Goal: Transaction & Acquisition: Book appointment/travel/reservation

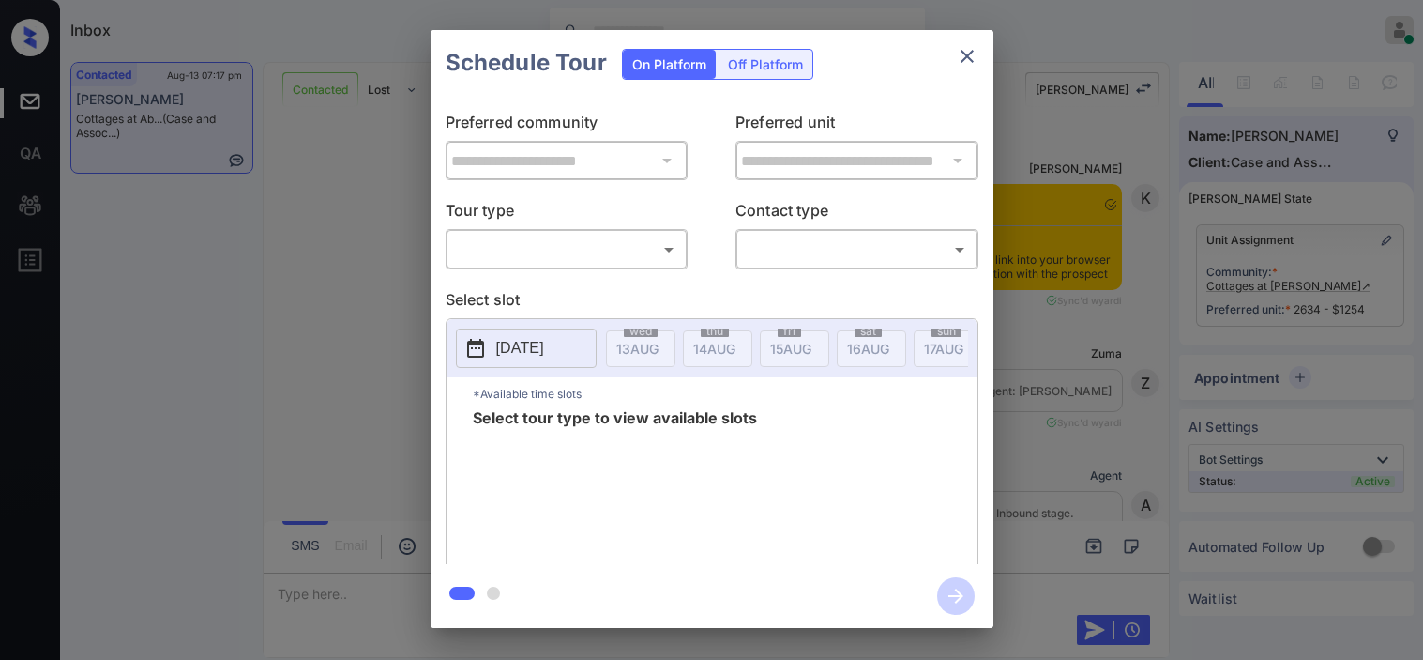
click at [567, 261] on body "Inbox Kristine Capara Online Set yourself offline Set yourself on break Profile…" at bounding box center [711, 330] width 1423 height 660
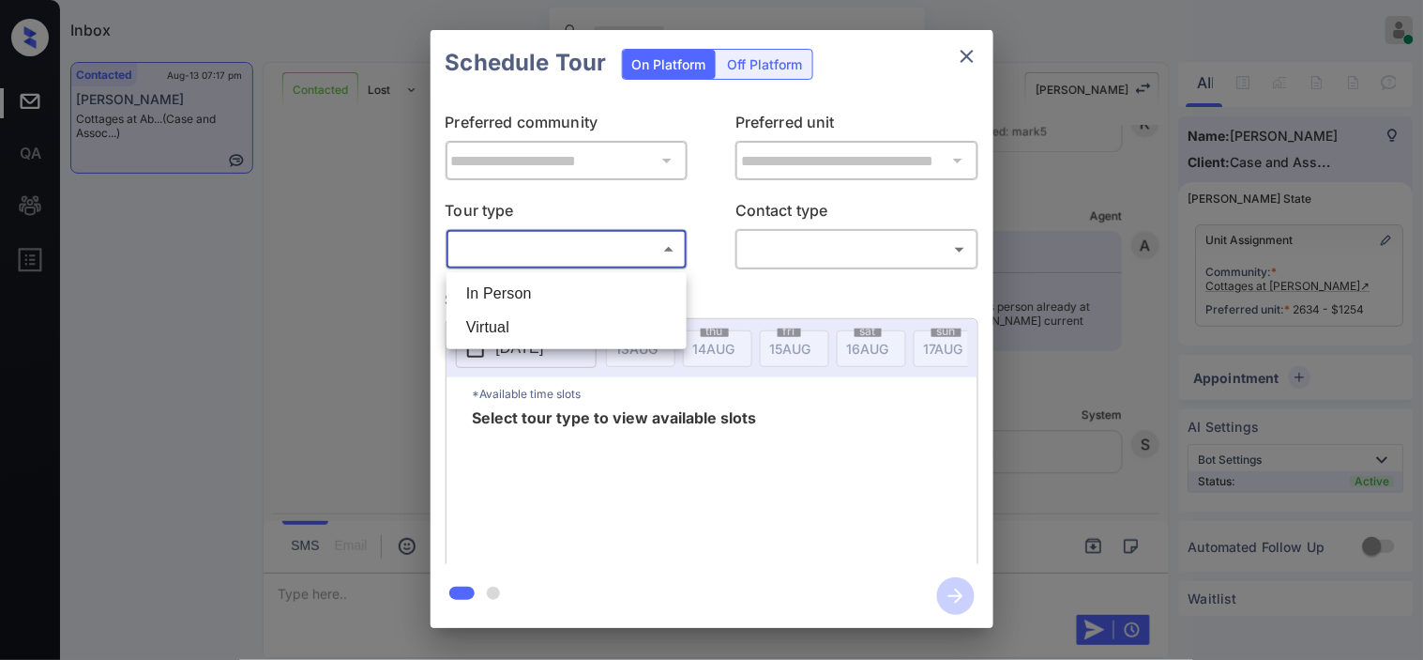
click at [558, 287] on li "In Person" at bounding box center [566, 294] width 231 height 34
type input "********"
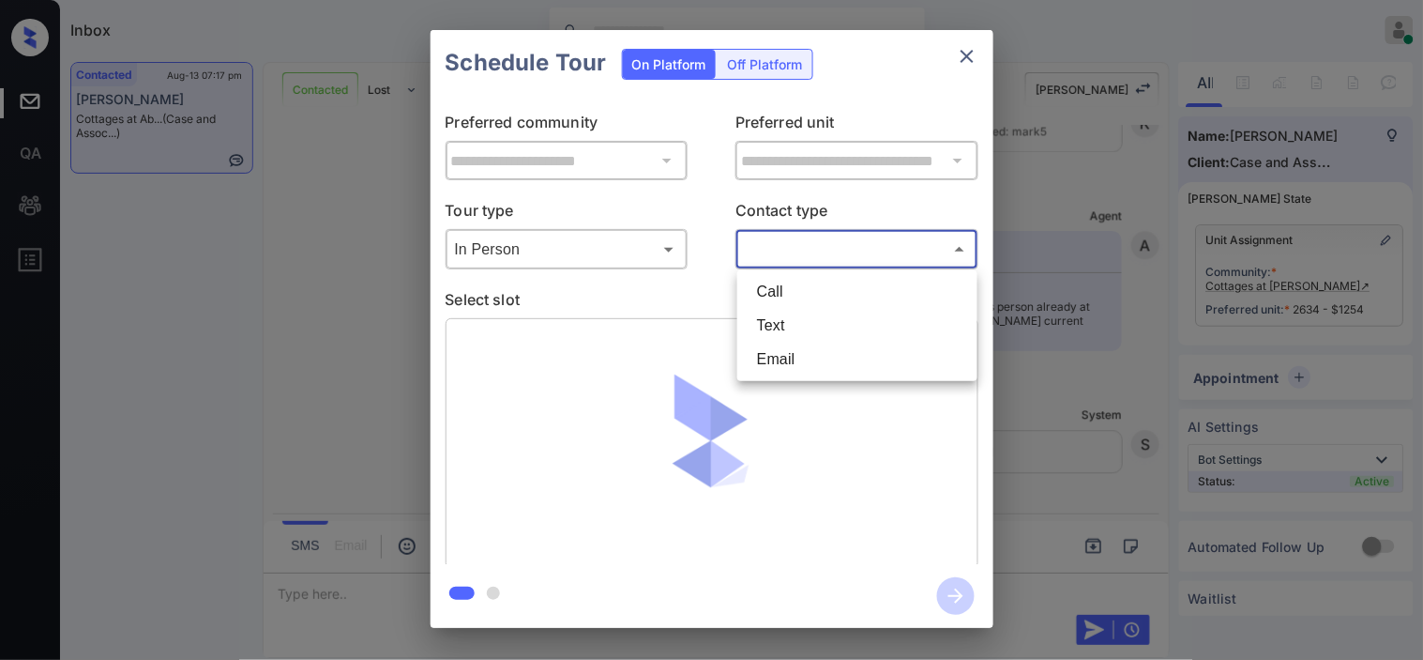
click at [849, 241] on body "Inbox Kristine Capara Online Set yourself offline Set yourself on break Profile…" at bounding box center [711, 330] width 1423 height 660
click at [792, 326] on li "Text" at bounding box center [857, 326] width 231 height 34
type input "****"
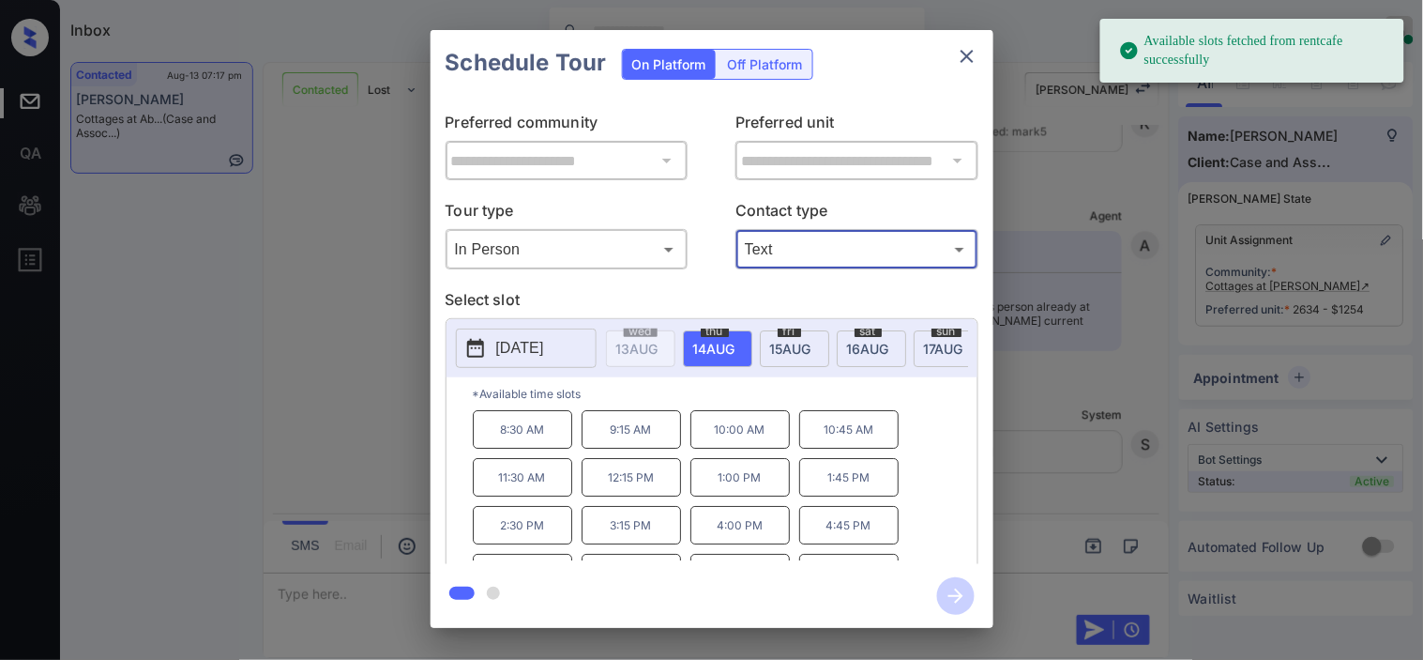
click at [532, 333] on button "[DATE]" at bounding box center [526, 347] width 141 height 39
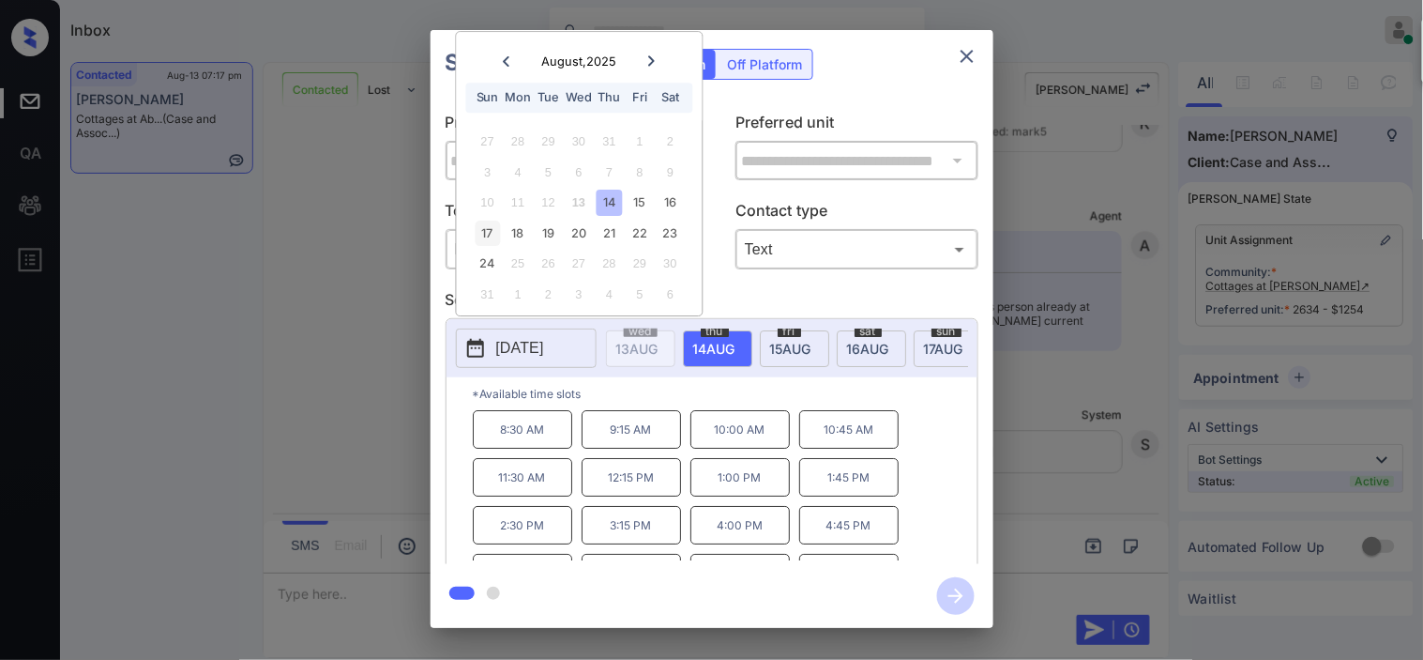
click at [493, 220] on div "17" at bounding box center [487, 232] width 25 height 25
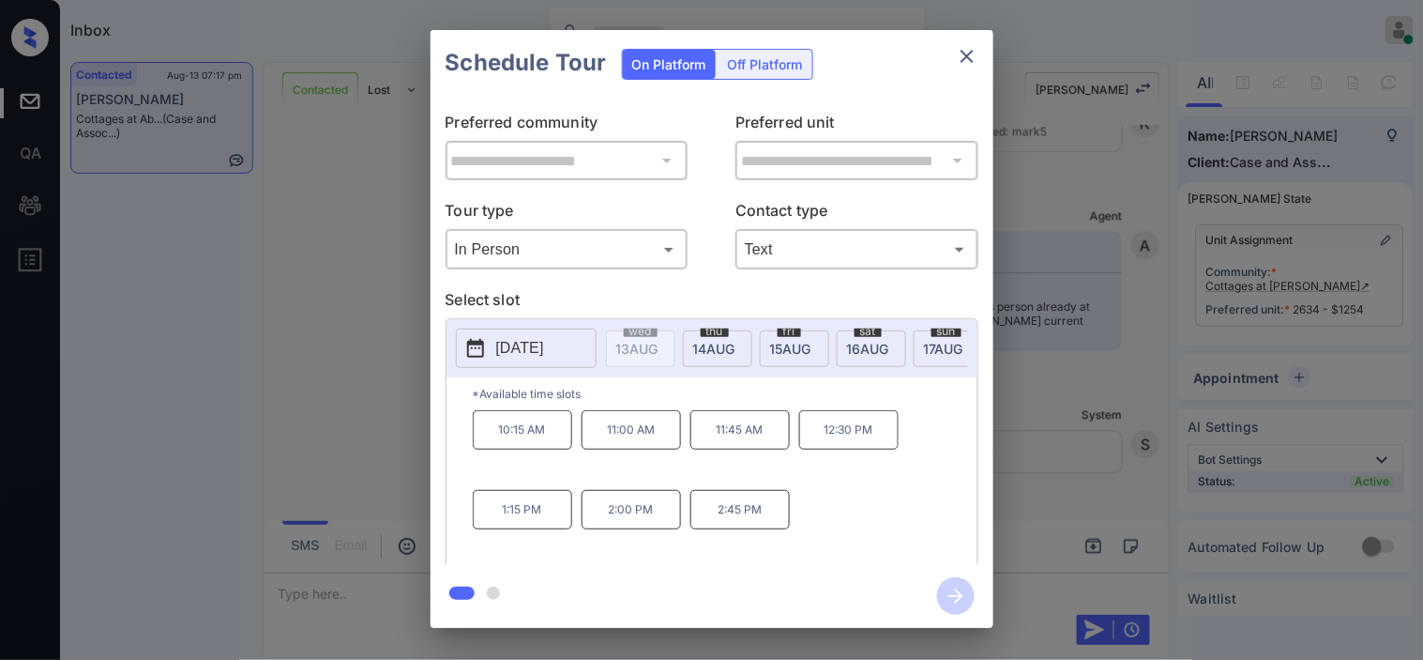
click at [513, 519] on p "1:15 PM" at bounding box center [522, 509] width 99 height 39
click at [959, 602] on icon "button" at bounding box center [956, 596] width 38 height 38
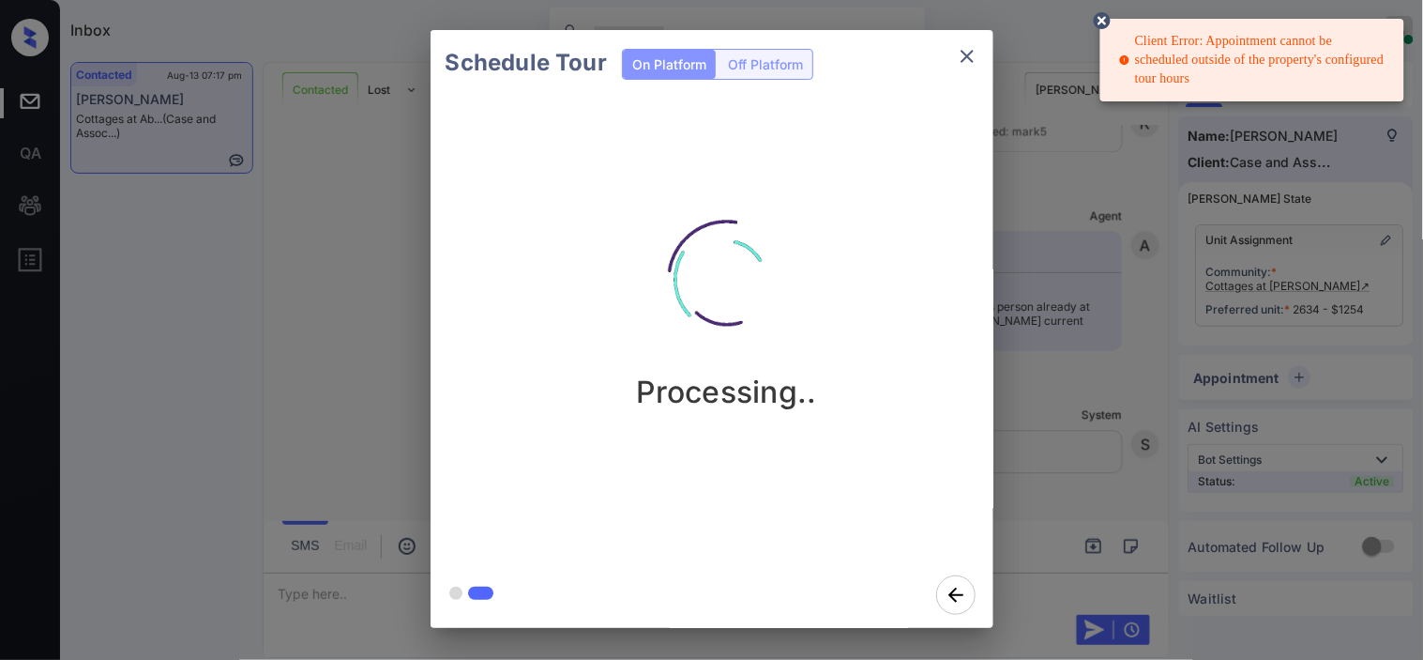
click at [1141, 377] on div "Schedule Tour On Platform Off Platform Processing.." at bounding box center [711, 329] width 1423 height 658
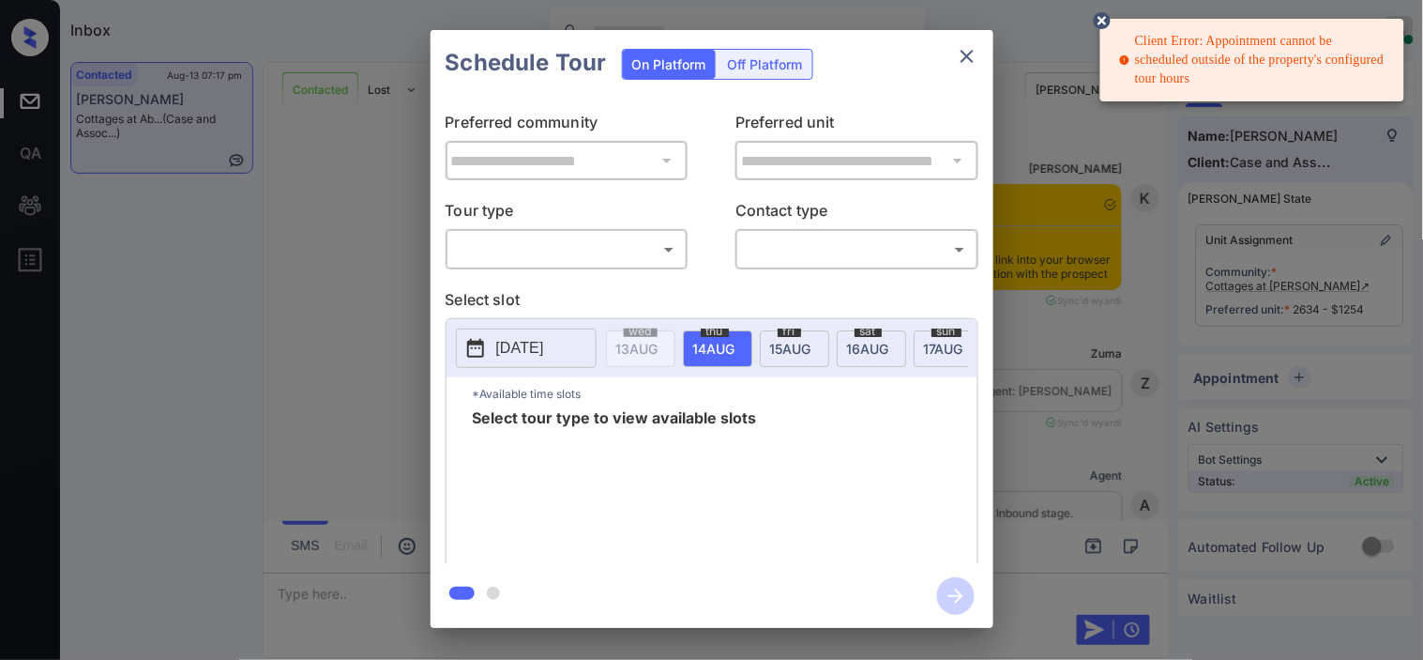
scroll to position [8502, 0]
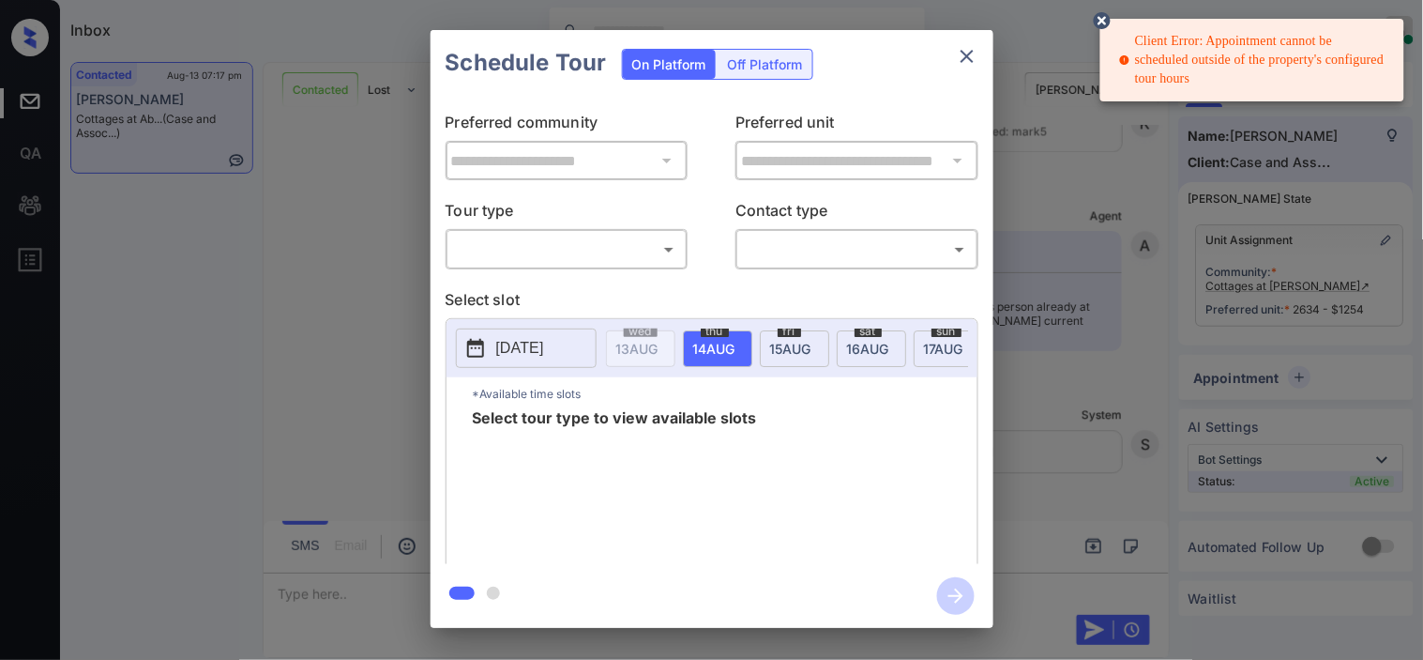
click at [587, 245] on body "Client Error: Appointment cannot be scheduled outside of the property's configu…" at bounding box center [711, 330] width 1423 height 660
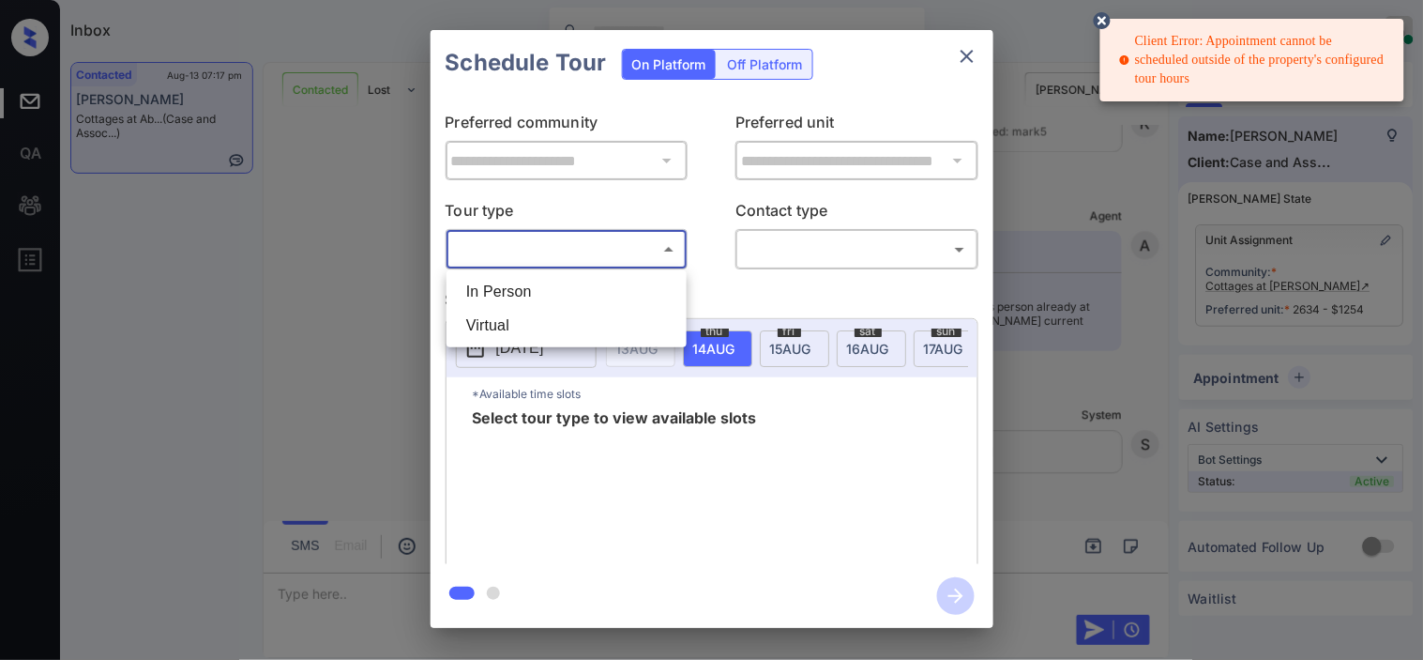
click at [580, 286] on li "In Person" at bounding box center [566, 292] width 231 height 34
type input "********"
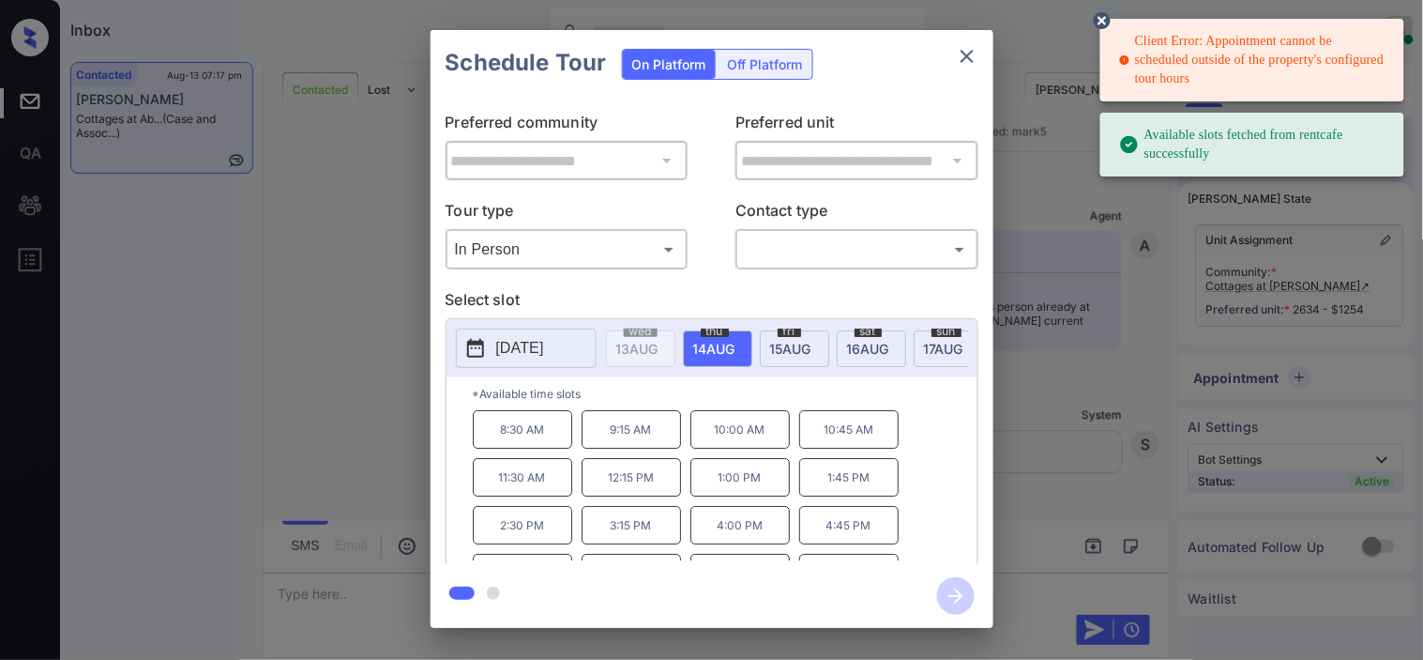
click at [474, 339] on icon at bounding box center [475, 348] width 23 height 23
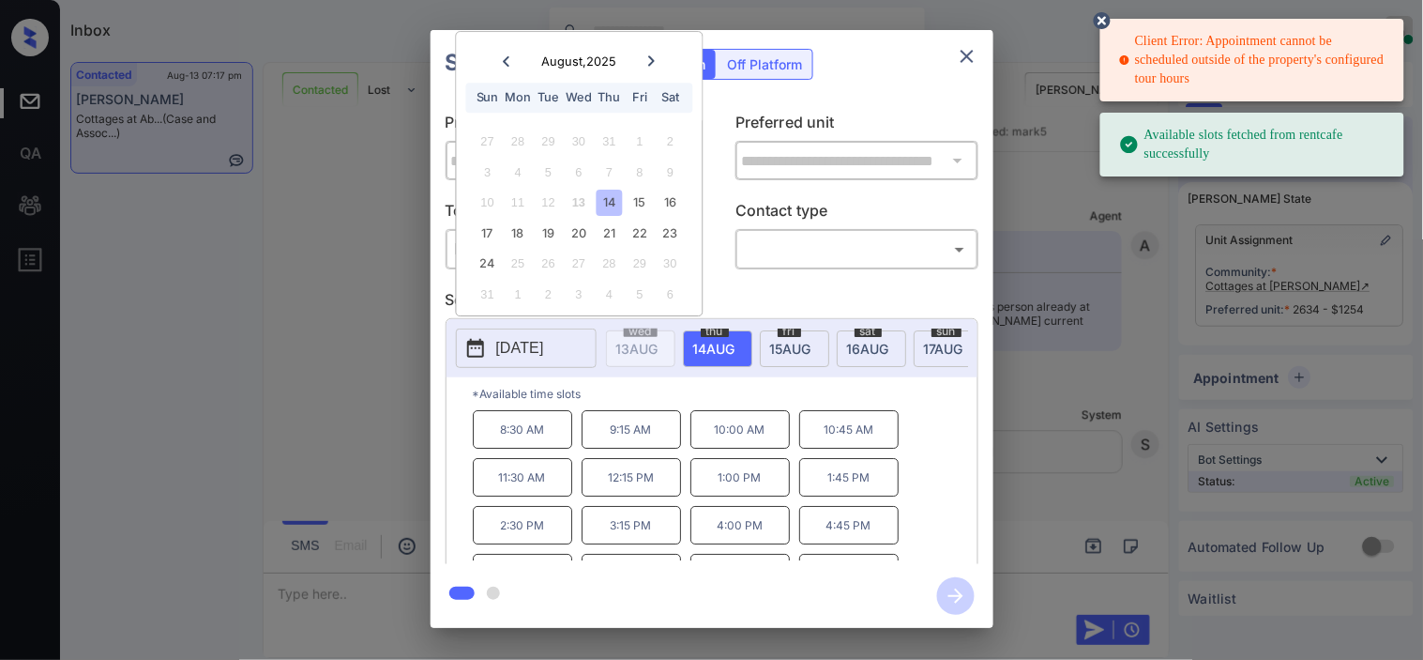
click at [473, 236] on div "17 18 19 20 21 22 23" at bounding box center [580, 233] width 234 height 30
click at [476, 236] on div "17" at bounding box center [487, 232] width 25 height 25
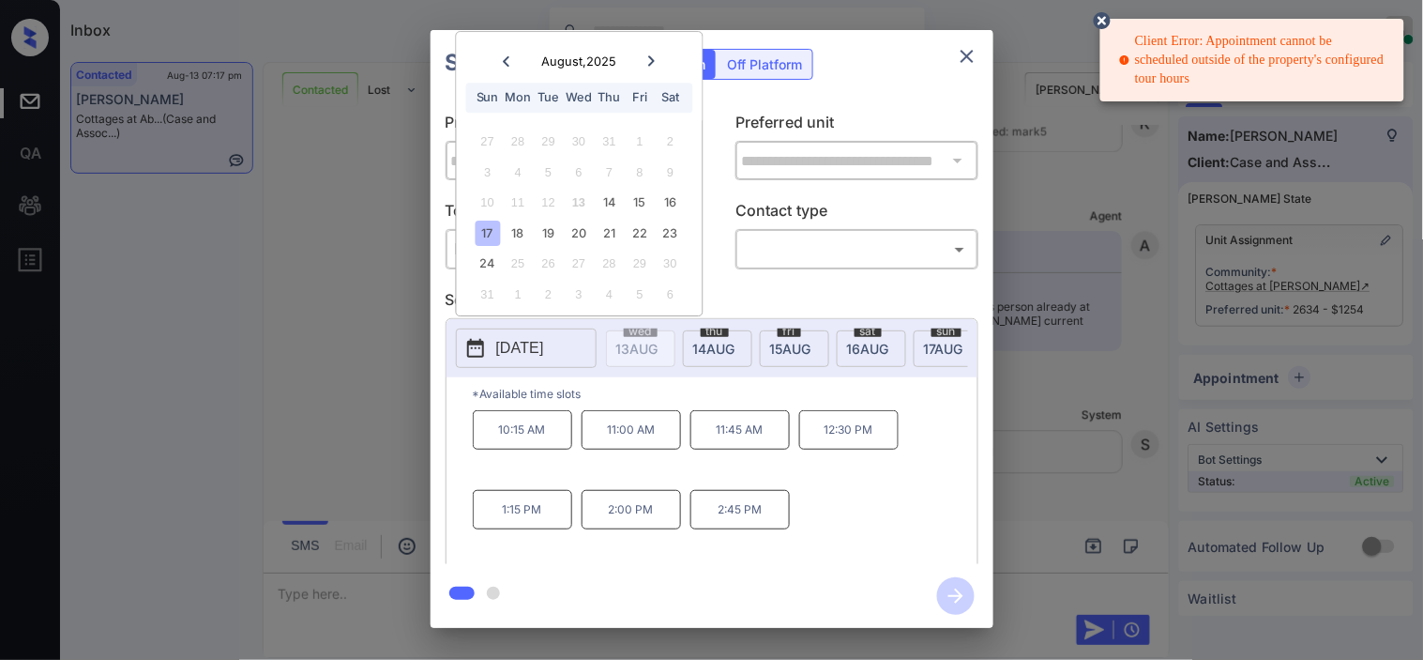
click at [647, 527] on p "2:00 PM" at bounding box center [631, 509] width 99 height 39
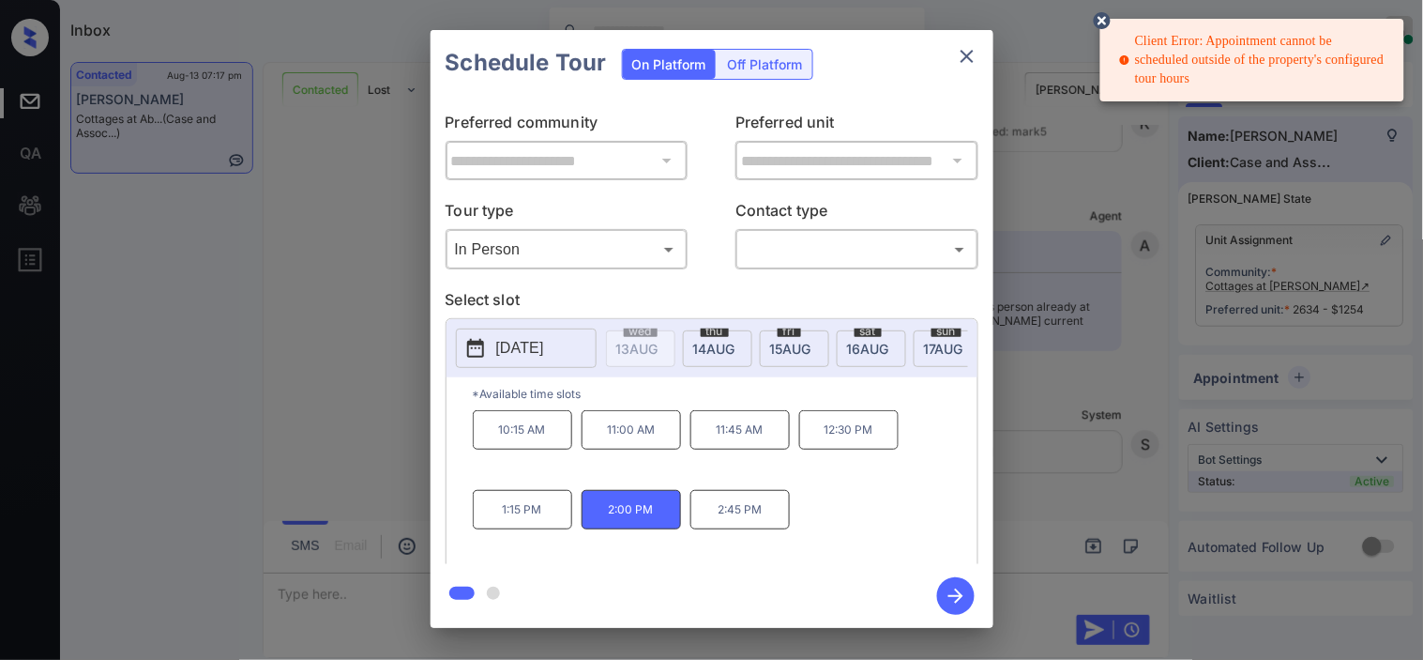
click at [301, 345] on div "**********" at bounding box center [711, 329] width 1423 height 658
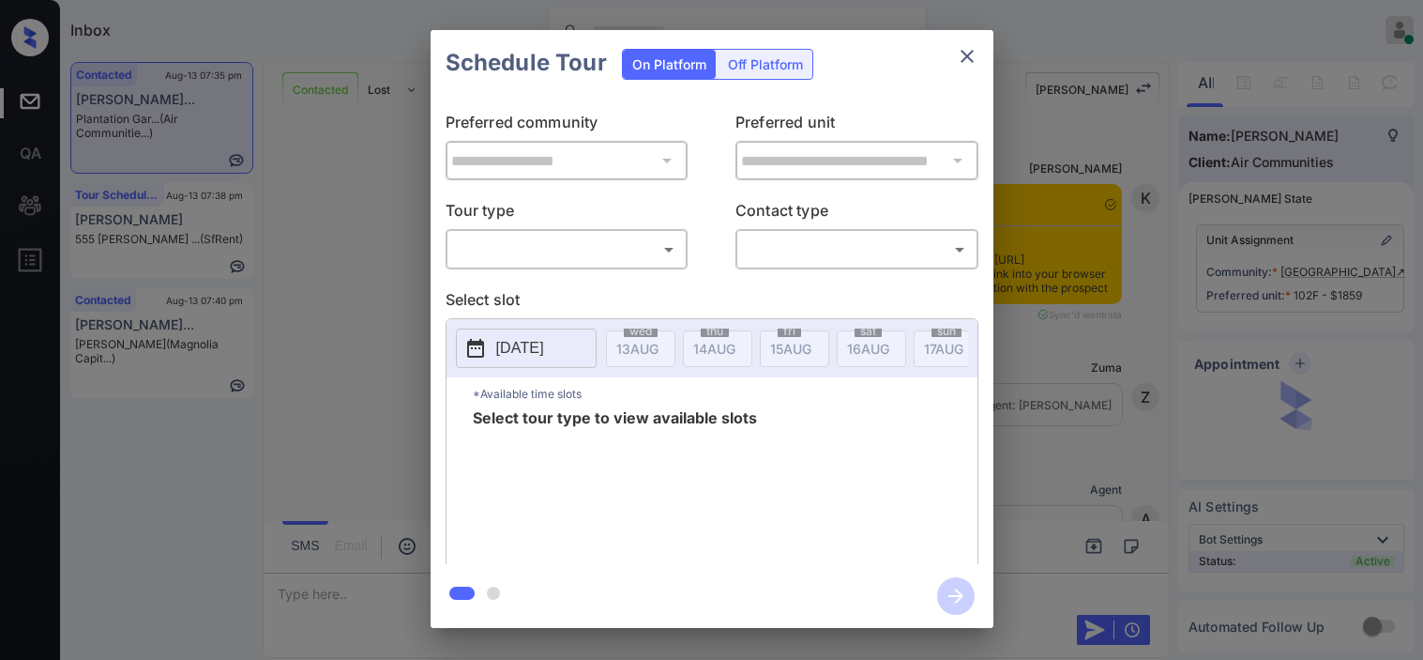
click at [549, 250] on body "Inbox Kristine Capara Online Set yourself offline Set yourself on break Profile…" at bounding box center [711, 330] width 1423 height 660
type input "********"
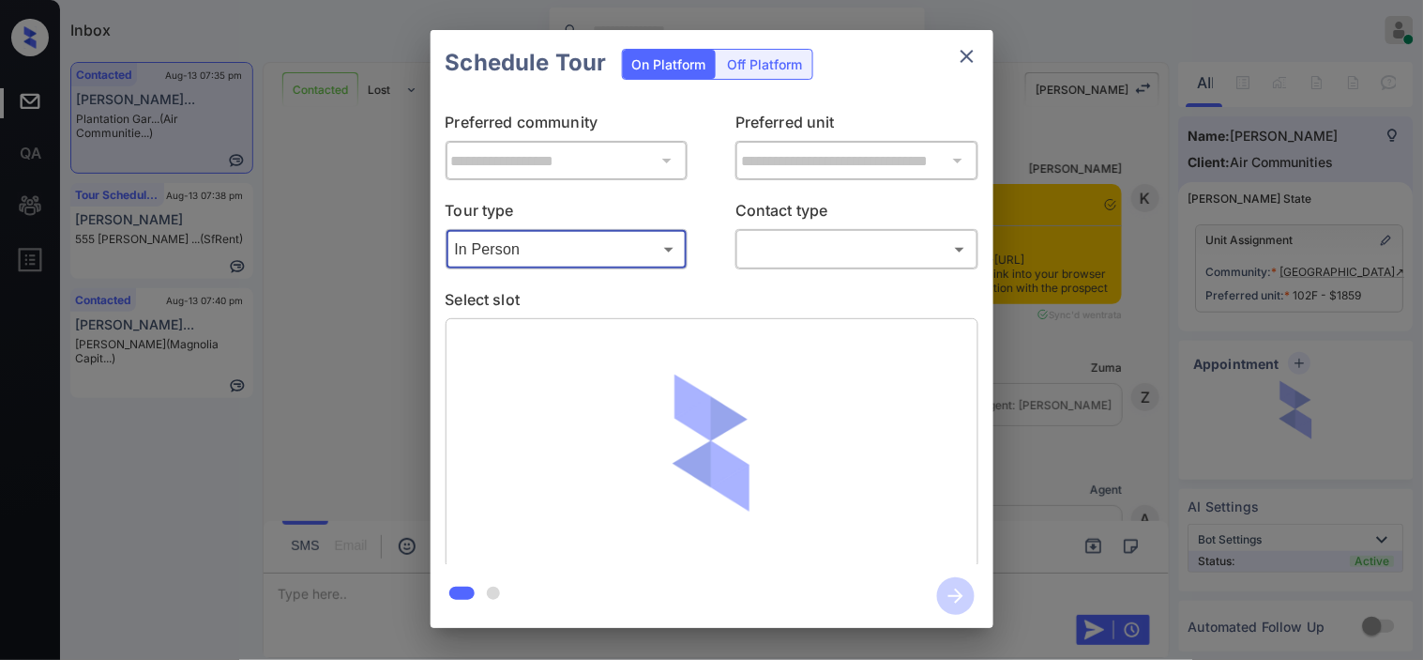
scroll to position [1410, 0]
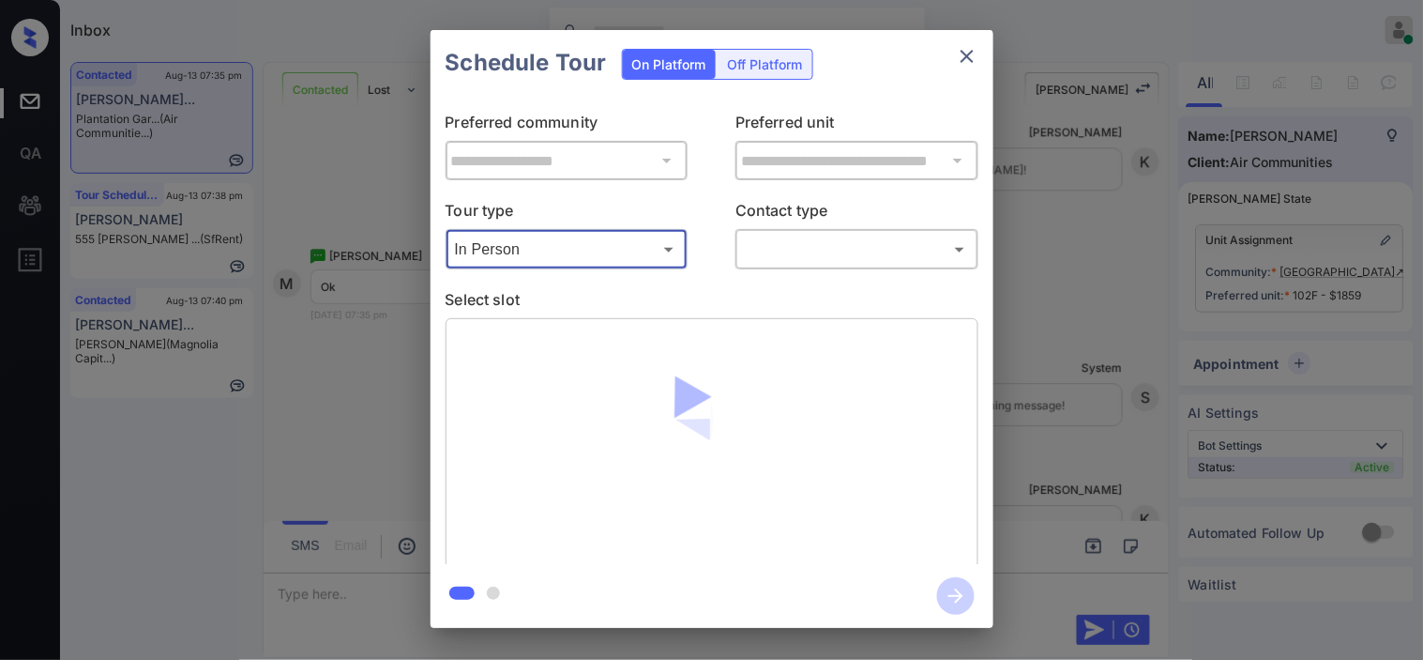
click at [774, 253] on body "Inbox Kristine Capara Online Set yourself offline Set yourself on break Profile…" at bounding box center [711, 330] width 1423 height 660
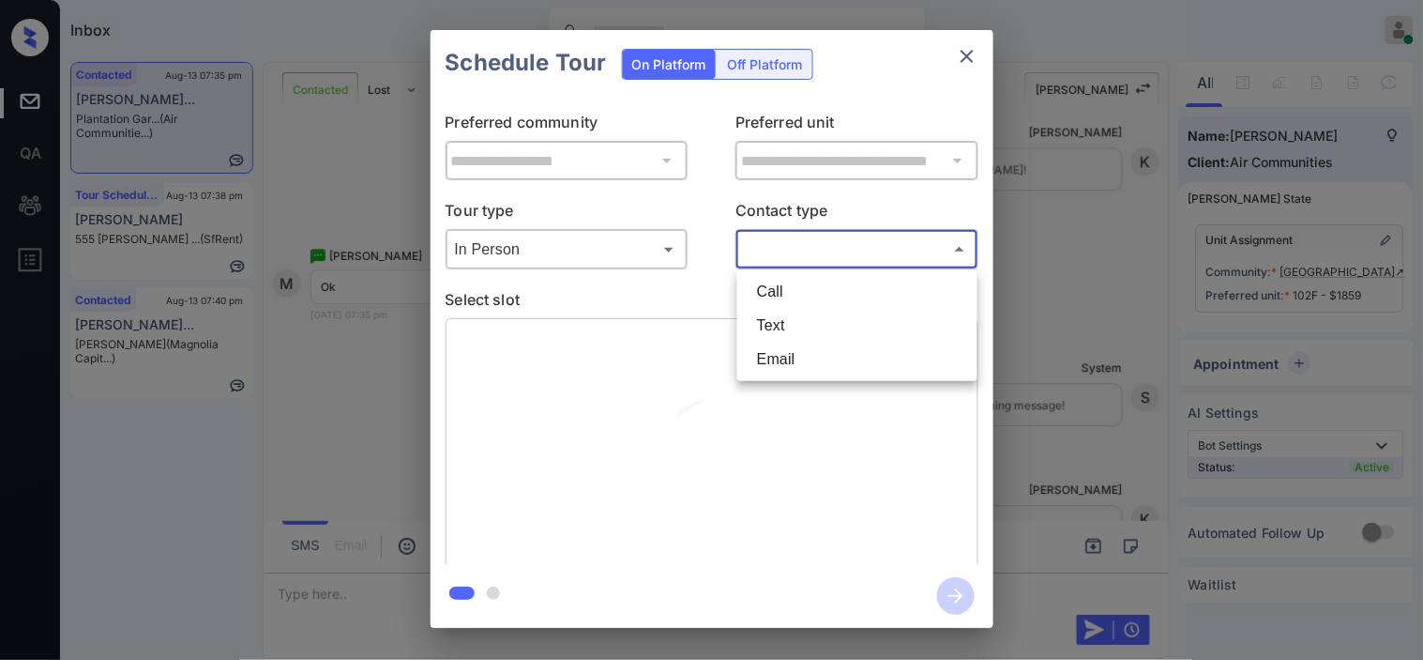
click at [781, 319] on li "Text" at bounding box center [857, 326] width 231 height 34
type input "****"
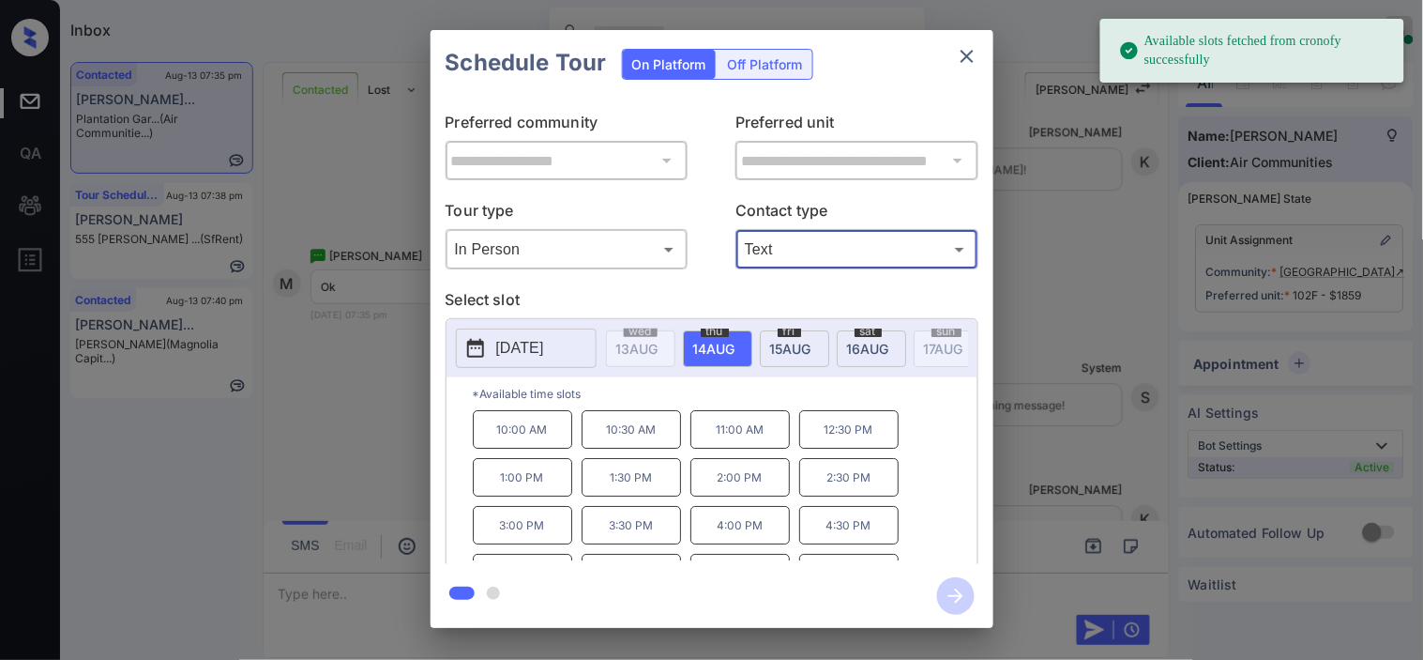
click at [478, 337] on icon at bounding box center [475, 348] width 23 height 23
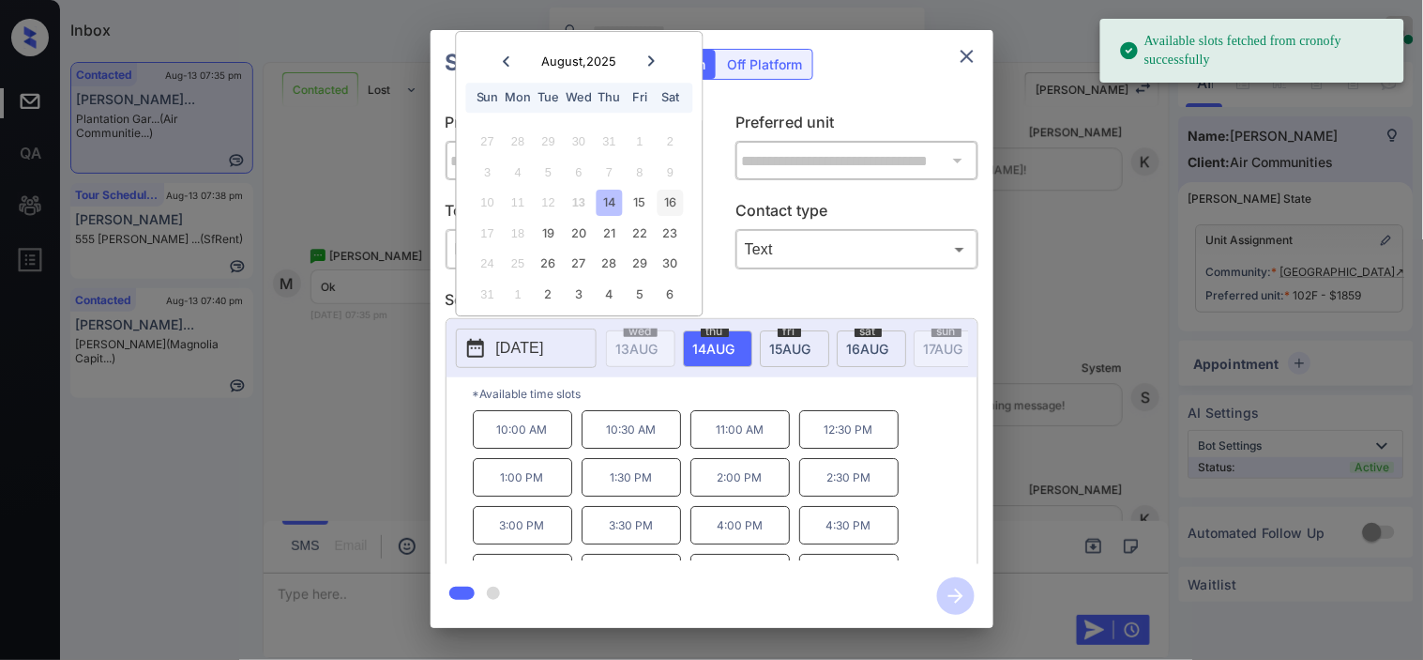
click at [666, 195] on div "16" at bounding box center [670, 202] width 25 height 25
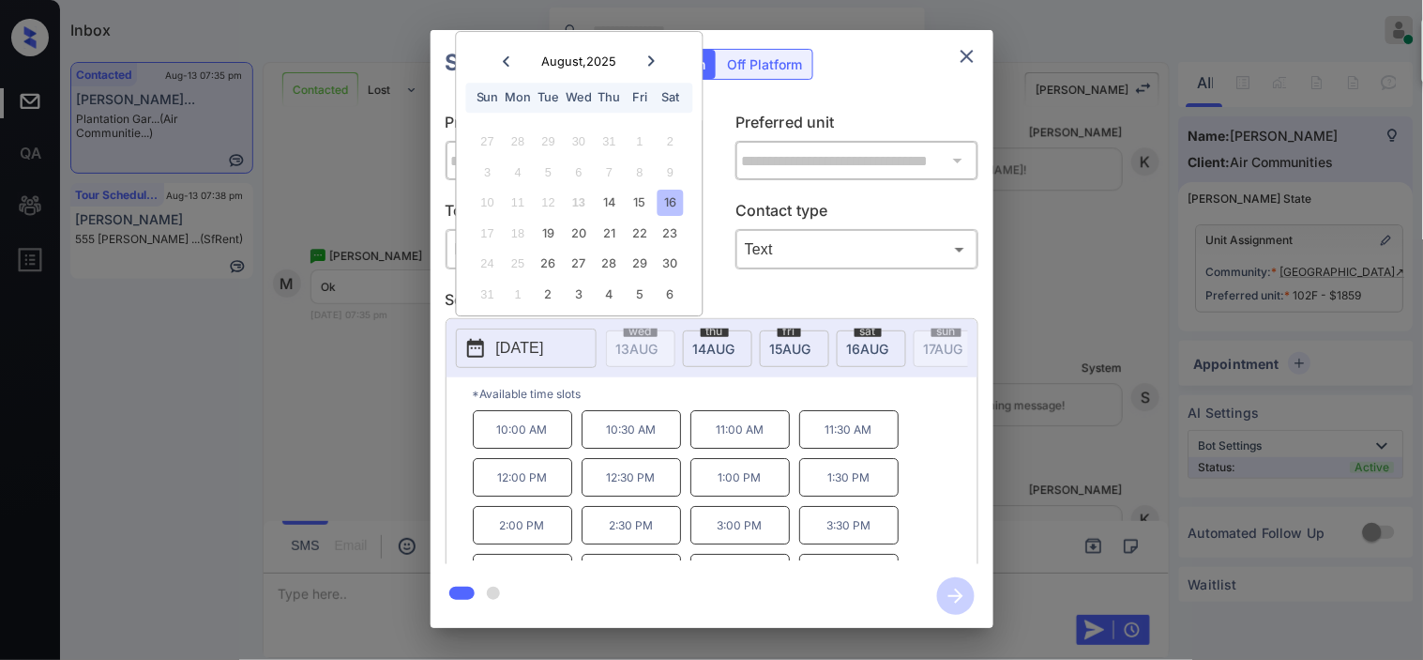
click at [719, 495] on p "1:00 PM" at bounding box center [739, 477] width 99 height 38
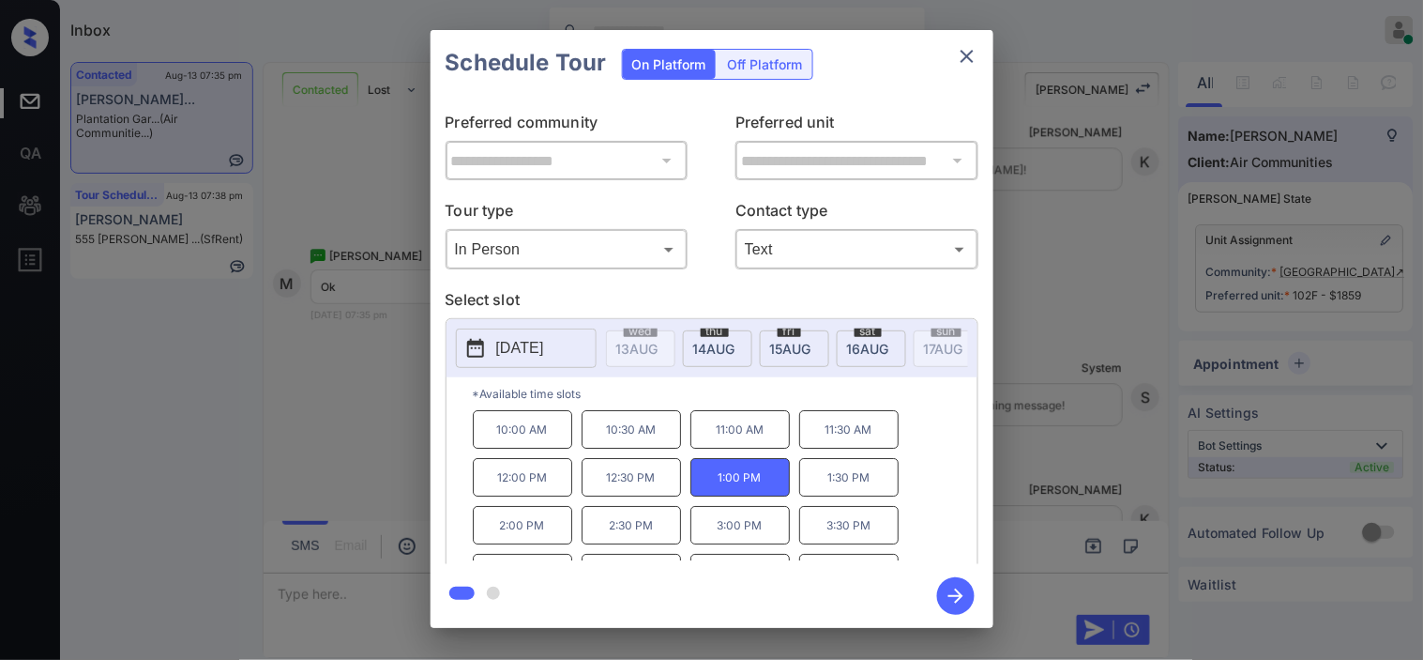
click at [955, 589] on icon "button" at bounding box center [955, 595] width 15 height 15
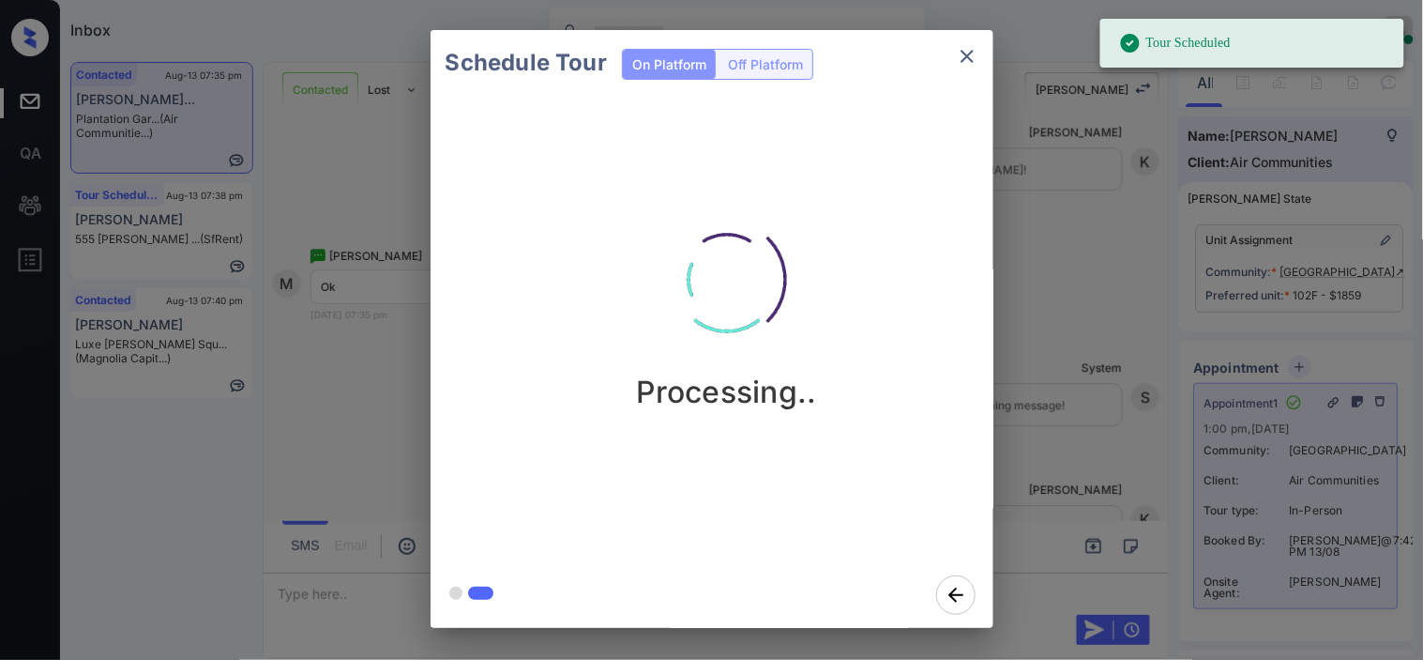
click at [1099, 404] on div "Schedule Tour On Platform Off Platform Processing.." at bounding box center [711, 329] width 1423 height 658
